Goal: Information Seeking & Learning: Learn about a topic

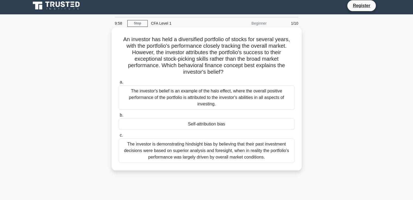
scroll to position [3, 0]
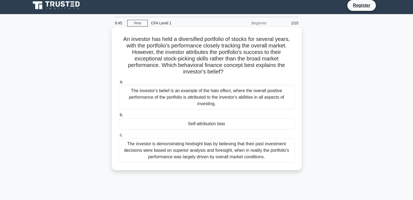
click at [179, 107] on div "The investor's belief is an example of the halo effect, where the overall posit…" at bounding box center [207, 97] width 176 height 24
click at [119, 84] on input "a. The investor's belief is an example of the halo effect, where the overall po…" at bounding box center [119, 82] width 0 height 4
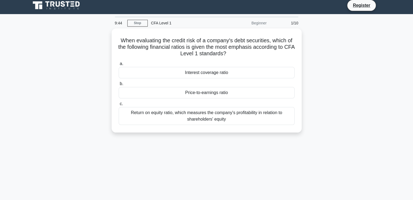
scroll to position [0, 0]
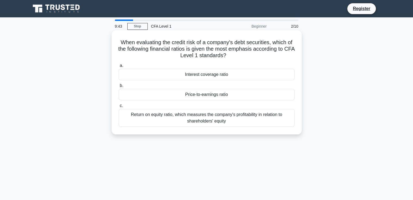
click at [176, 97] on div "Price-to-earnings ratio" at bounding box center [207, 94] width 176 height 11
click at [119, 88] on input "b. Price-to-earnings ratio" at bounding box center [119, 86] width 0 height 4
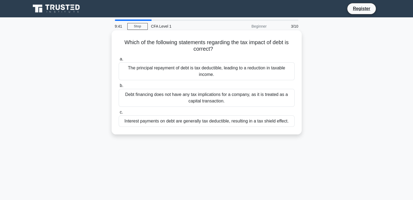
click at [182, 122] on div "Interest payments on debt are generally tax deductible, resulting in a tax shie…" at bounding box center [207, 121] width 176 height 11
click at [119, 114] on input "c. Interest payments on debt are generally tax deductible, resulting in a tax s…" at bounding box center [119, 113] width 0 height 4
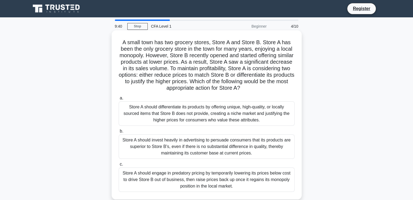
click at [217, 125] on div "Store A should differentiate its products by offering unique, high-quality, or …" at bounding box center [207, 114] width 176 height 24
click at [119, 100] on input "a. Store A should differentiate its products by offering unique, high-quality, …" at bounding box center [119, 99] width 0 height 4
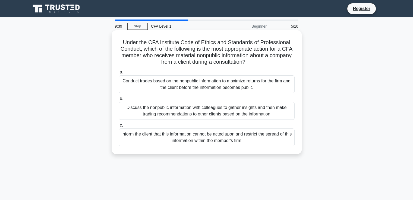
click at [210, 115] on div "Discuss the nonpublic information with colleagues to gather insights and then m…" at bounding box center [207, 111] width 176 height 18
click at [119, 101] on input "b. Discuss the nonpublic information with colleagues to gather insights and the…" at bounding box center [119, 99] width 0 height 4
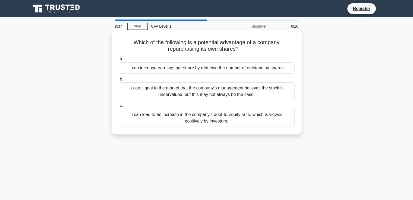
click at [247, 87] on div "It can signal to the market that the company's management believes the stock is…" at bounding box center [207, 92] width 176 height 18
click at [119, 81] on input "b. It can signal to the market that the company's management believes the stock…" at bounding box center [119, 80] width 0 height 4
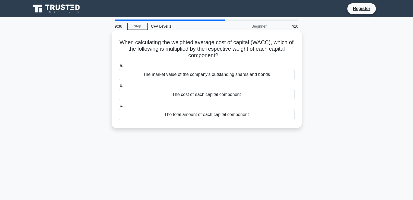
click at [228, 74] on div "The market value of the company's outstanding shares and bonds" at bounding box center [207, 74] width 176 height 11
click at [119, 68] on input "a. The market value of the company's outstanding shares and bonds" at bounding box center [119, 66] width 0 height 4
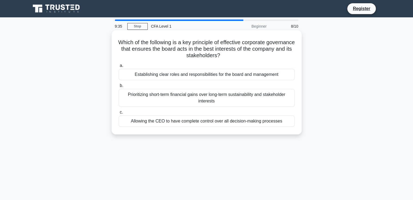
click at [229, 119] on div "Allowing the CEO to have complete control over all decision-making processes" at bounding box center [207, 121] width 176 height 11
click at [119, 114] on input "c. Allowing the CEO to have complete control over all decision-making processes" at bounding box center [119, 113] width 0 height 4
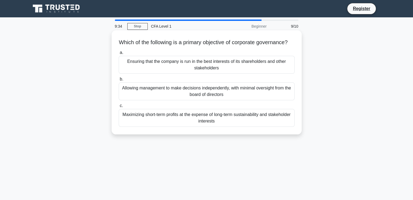
click at [211, 100] on div "Allowing management to make decisions independently, with minimal oversight fro…" at bounding box center [207, 92] width 176 height 18
click at [119, 81] on input "b. Allowing management to make decisions independently, with minimal oversight …" at bounding box center [119, 80] width 0 height 4
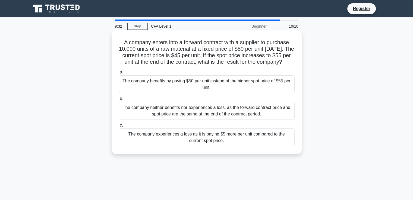
click at [220, 90] on div "The company benefits by paying $50 per unit instead of the higher spot price of…" at bounding box center [207, 84] width 176 height 18
click at [119, 74] on input "a. The company benefits by paying $50 per unit instead of the higher spot price…" at bounding box center [119, 73] width 0 height 4
